Goal: Check status: Check status

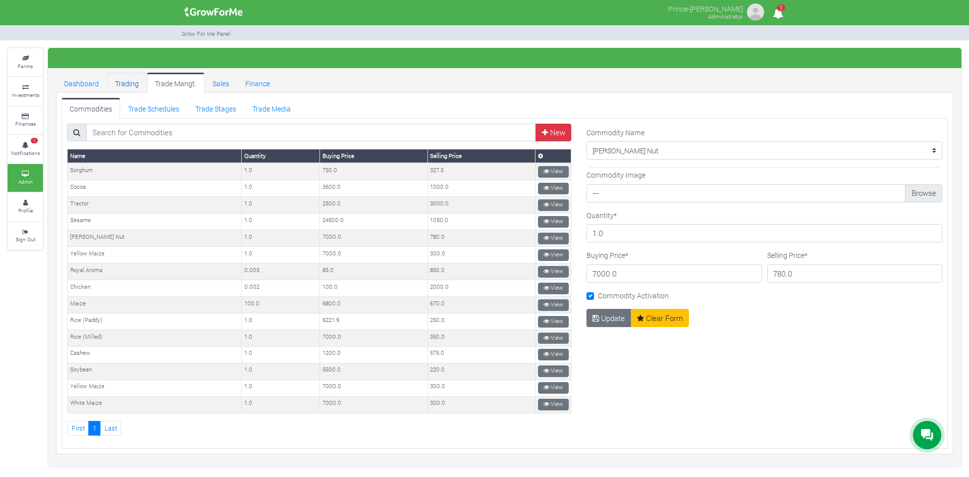
click at [125, 85] on link "Trading" at bounding box center [127, 83] width 40 height 20
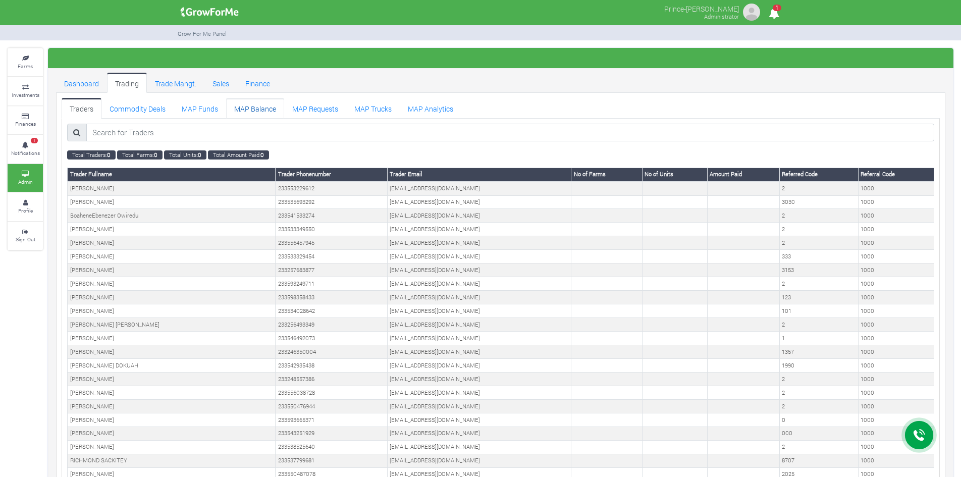
click at [248, 108] on link "MAP Balance" at bounding box center [255, 108] width 58 height 20
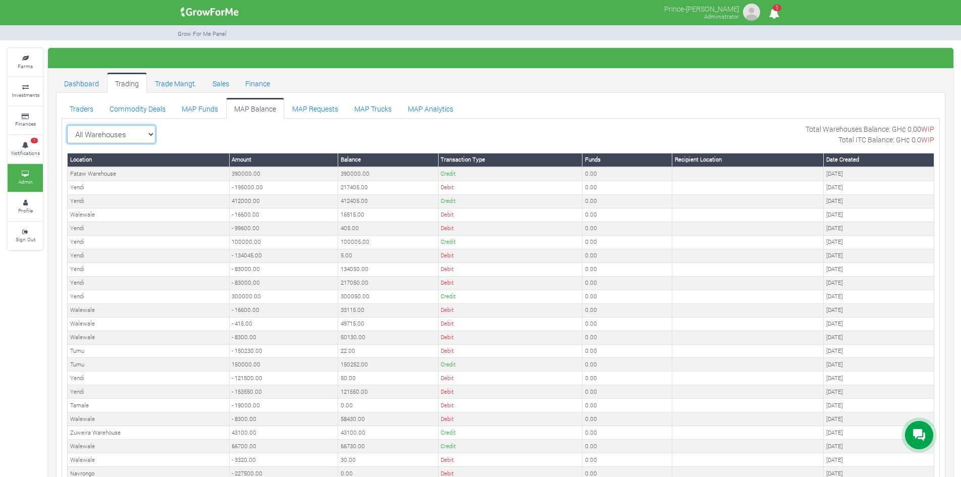
click at [146, 135] on select "All Warehouses TDX Navrongo Walewale Garu (Faranaya) Kintampo Langbensi WamiAgr…" at bounding box center [111, 134] width 88 height 18
select select "?warehouse=24"
click at [67, 125] on select "All Warehouses TDX Navrongo Walewale Garu (Faranaya) Kintampo Langbensi WamiAgr…" at bounding box center [111, 134] width 88 height 18
